Goal: Task Accomplishment & Management: Complete application form

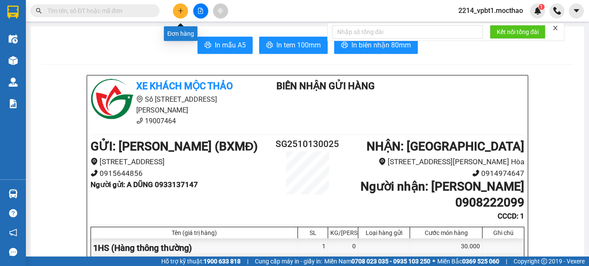
click at [177, 8] on button at bounding box center [180, 10] width 15 height 15
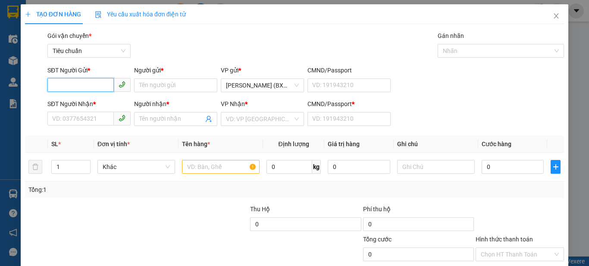
click at [94, 84] on input "SĐT Người Gửi *" at bounding box center [80, 85] width 66 height 14
click at [100, 102] on div "0795517805 - THỊNH" at bounding box center [88, 102] width 72 height 9
type input "0795517805"
type input "THỊNH"
type input "0706081640"
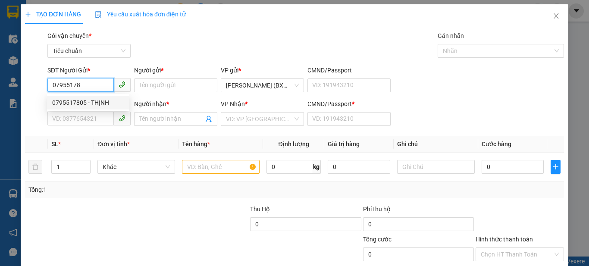
type input "KIỀU"
type input "1"
type input "40.000"
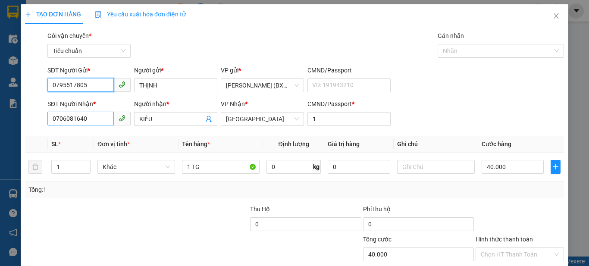
type input "0795517805"
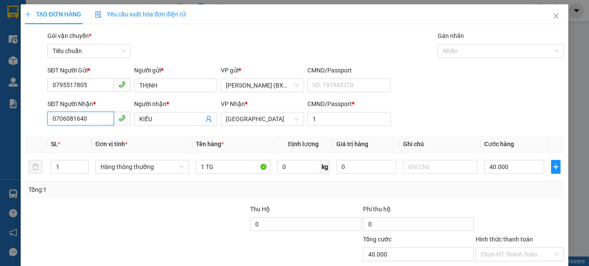
click at [91, 122] on input "0706081640" at bounding box center [80, 119] width 66 height 14
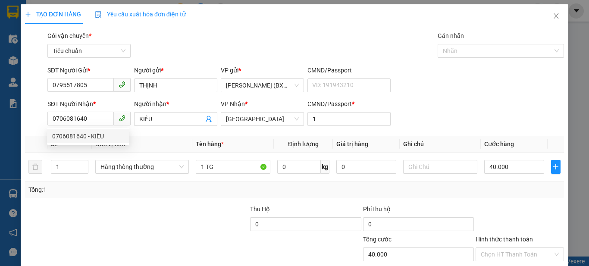
click at [166, 145] on th "Đơn vị tính *" at bounding box center [142, 144] width 100 height 17
click at [143, 137] on th "Đơn vị tính *" at bounding box center [142, 144] width 100 height 17
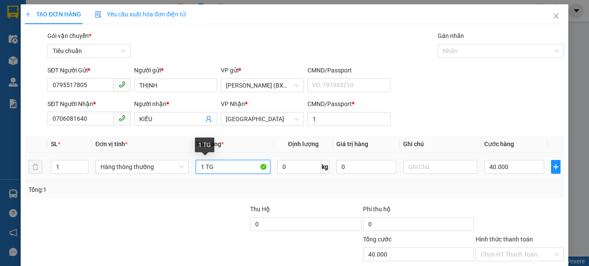
click at [227, 168] on input "1 TG" at bounding box center [233, 167] width 75 height 14
type input "1 BT"
drag, startPoint x: 448, startPoint y: 138, endPoint x: 452, endPoint y: 141, distance: 4.6
click at [449, 138] on th "Ghi chú" at bounding box center [440, 144] width 81 height 17
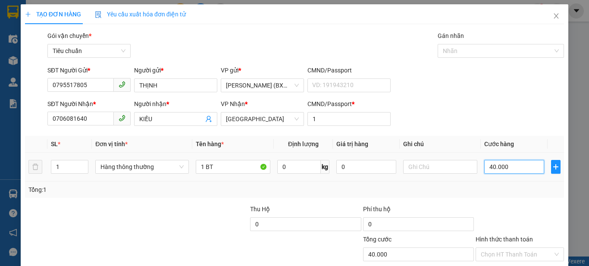
click at [501, 169] on input "40.000" at bounding box center [514, 167] width 60 height 14
type input "0"
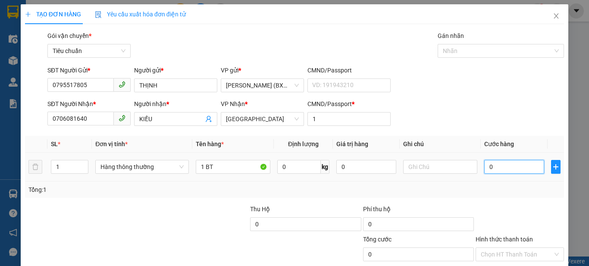
type input "3"
type input "03"
type input "30"
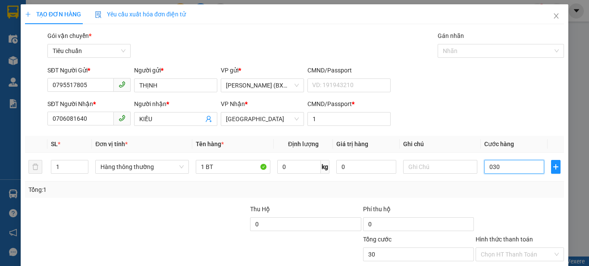
type input "030"
type input "30.000"
click at [516, 91] on div "SĐT Người Gửi * 0795517805 Người gửi * THỊNH VP gửi * [PERSON_NAME] (BXMĐ) CMND…" at bounding box center [306, 81] width 520 height 30
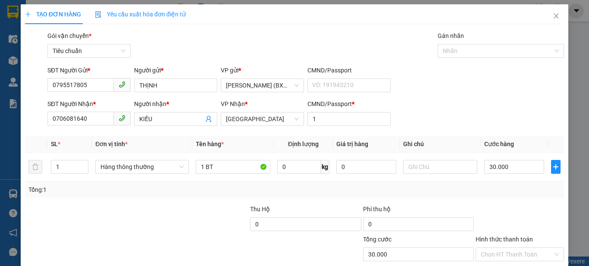
scroll to position [53, 0]
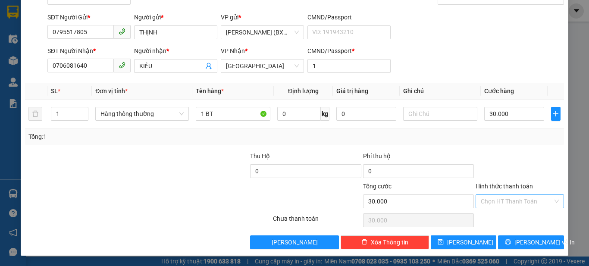
click at [514, 199] on input "Hình thức thanh toán" at bounding box center [517, 201] width 72 height 13
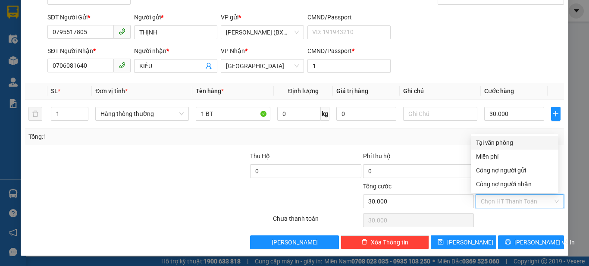
click at [508, 139] on div "Tại văn phòng" at bounding box center [514, 142] width 77 height 9
type input "0"
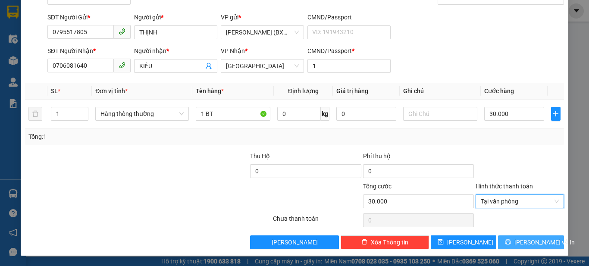
click at [521, 241] on span "[PERSON_NAME] và In" at bounding box center [544, 242] width 60 height 9
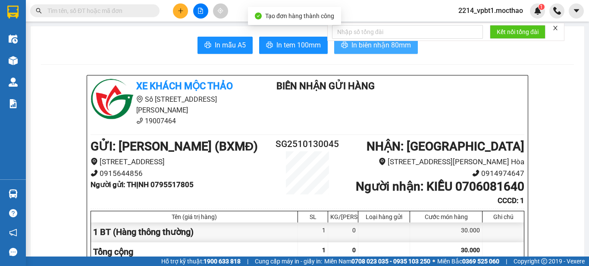
click at [383, 46] on span "In biên nhận 80mm" at bounding box center [381, 45] width 60 height 11
